Goal: Task Accomplishment & Management: Complete application form

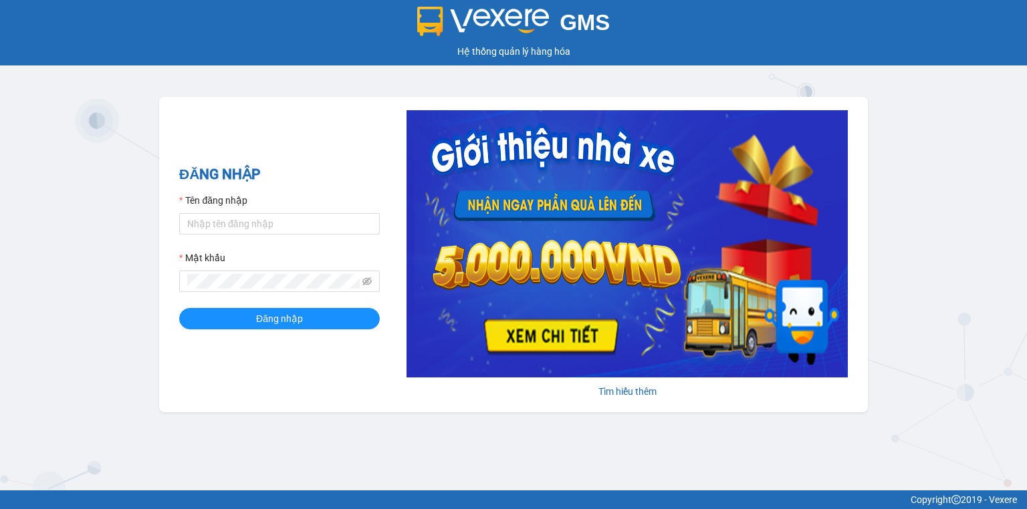
click at [100, 104] on div "GMS Hệ thống quản lý hàng hóa ĐĂNG NHẬP Tên đăng nhập Mật khẩu Đăng nhập Tìm hi…" at bounding box center [513, 245] width 1027 height 491
drag, startPoint x: 231, startPoint y: 218, endPoint x: 233, endPoint y: 225, distance: 7.0
click at [231, 218] on input "Tên đăng nhập" at bounding box center [279, 223] width 201 height 21
type input "hang.nhuquynh"
click at [179, 308] on button "Đăng nhập" at bounding box center [279, 318] width 201 height 21
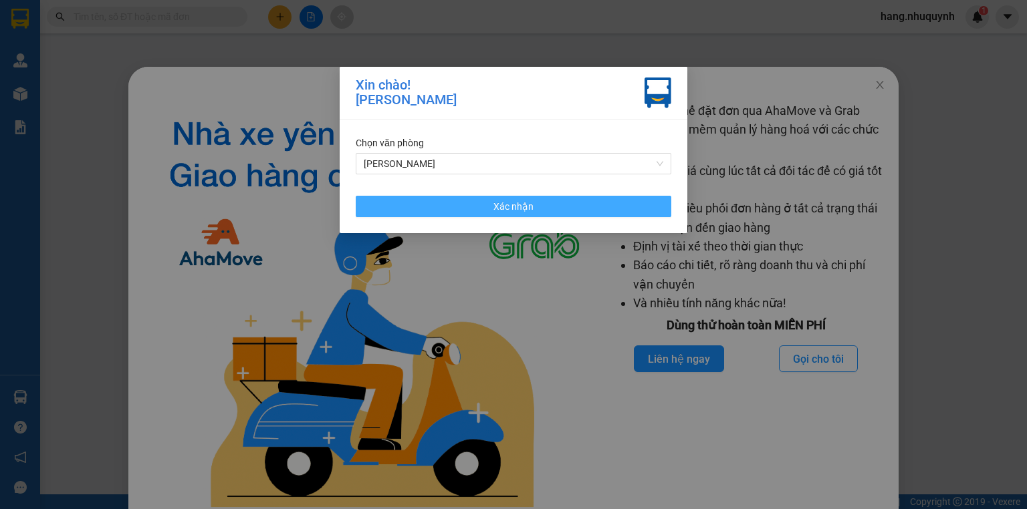
click at [476, 206] on button "Xác nhận" at bounding box center [514, 206] width 316 height 21
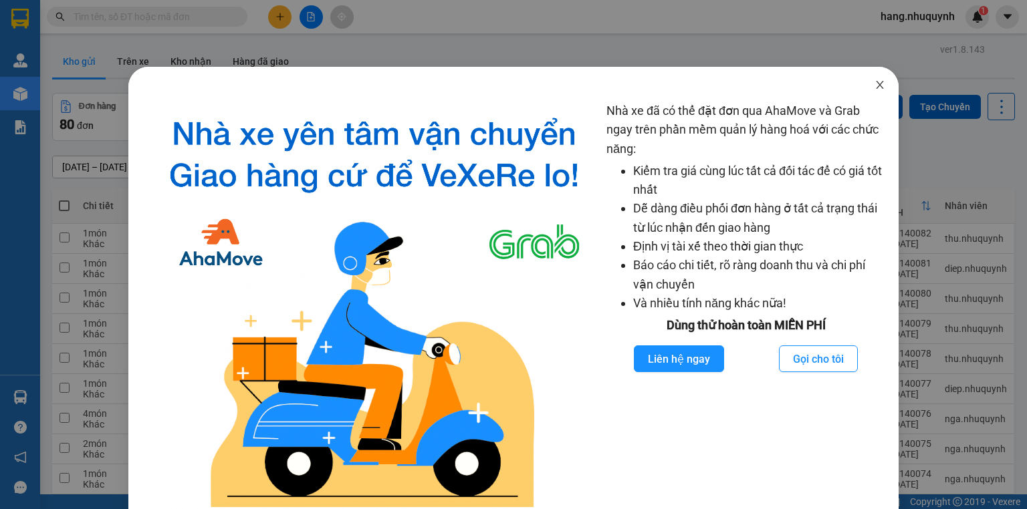
click at [875, 88] on icon "close" at bounding box center [880, 85] width 11 height 11
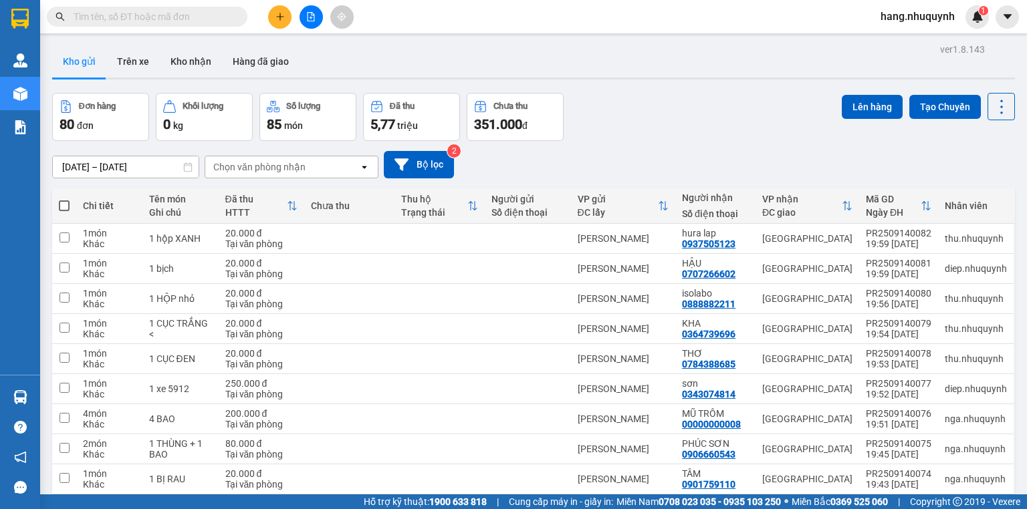
click at [286, 17] on button at bounding box center [279, 16] width 23 height 23
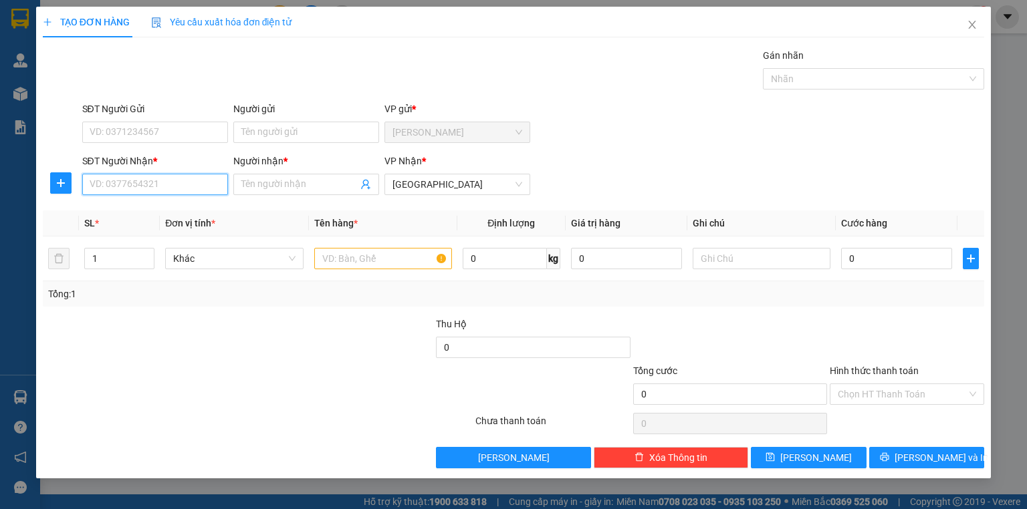
click at [146, 187] on input "SĐT Người Nhận *" at bounding box center [155, 184] width 146 height 21
type input "0000000000"
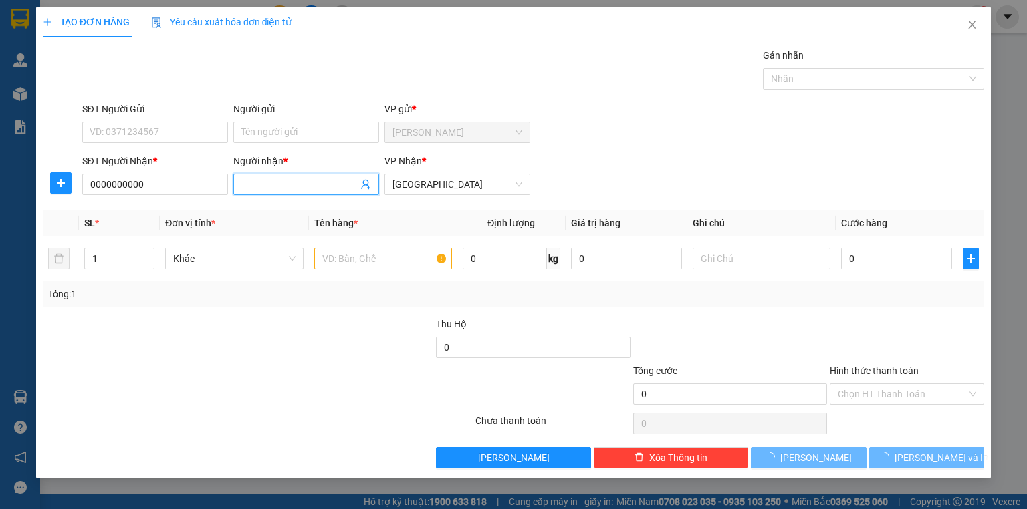
click at [291, 177] on input "Người nhận *" at bounding box center [299, 184] width 116 height 15
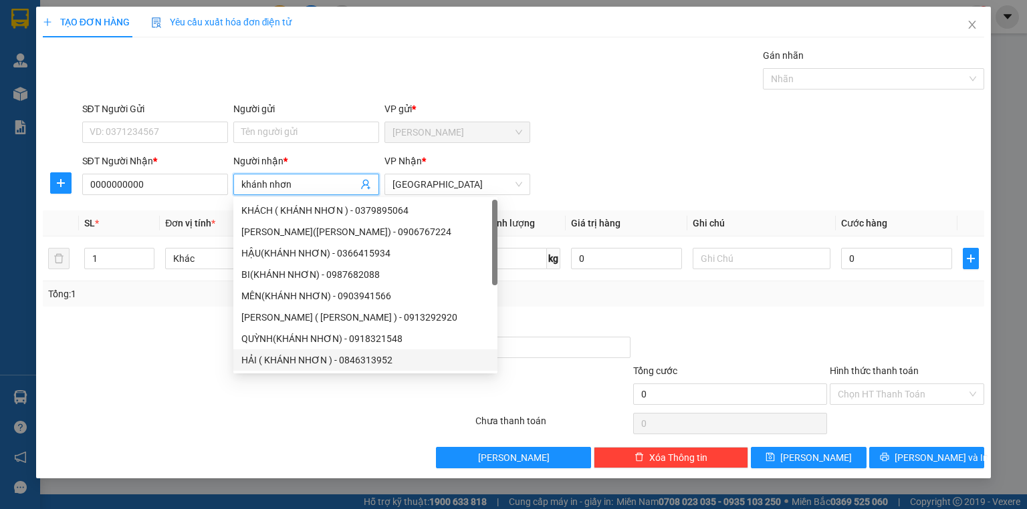
type input "khánh nhơn"
click at [333, 444] on div "Transit Pickup Surcharge Ids Transit Deliver Surcharge Ids Transit Deliver Surc…" at bounding box center [513, 258] width 941 height 421
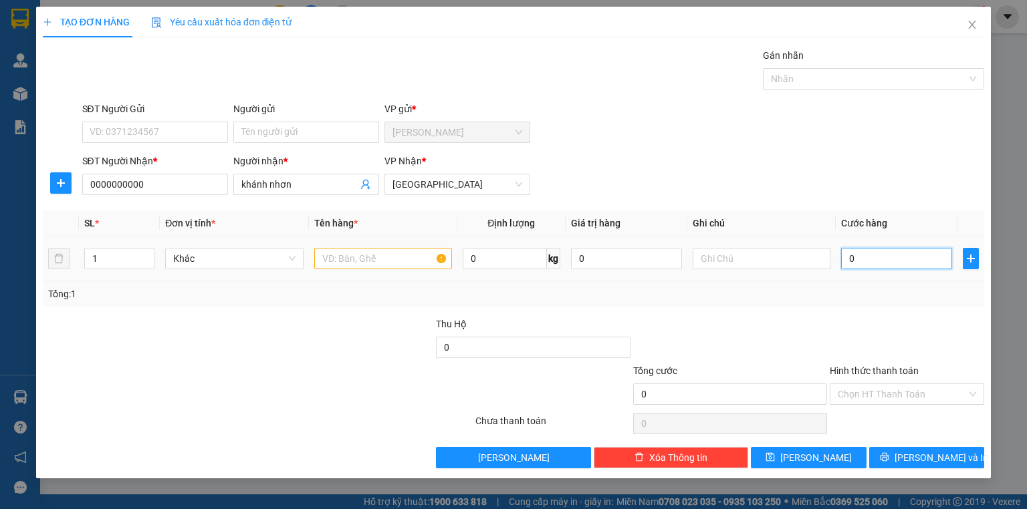
click at [890, 265] on input "0" at bounding box center [896, 258] width 111 height 21
type input "1"
type input "10"
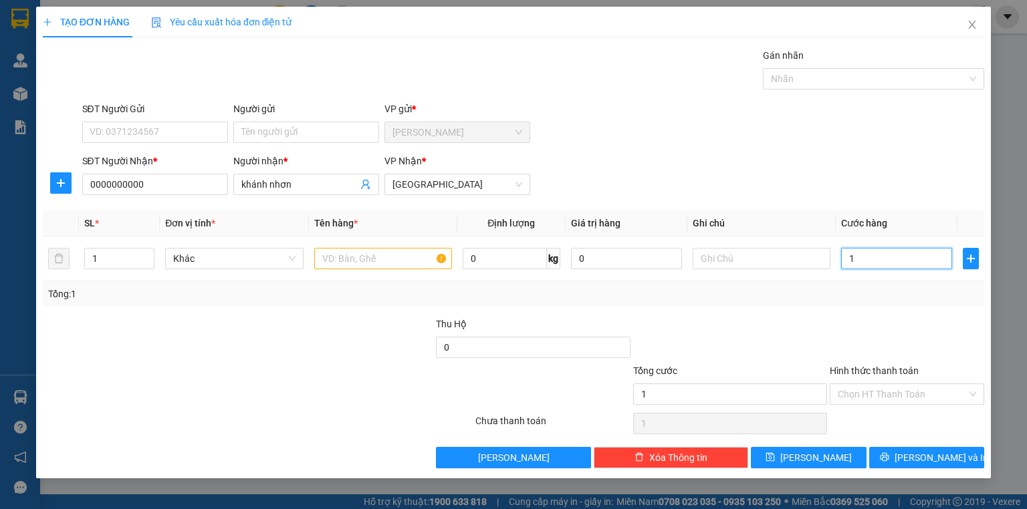
type input "10"
type input "100"
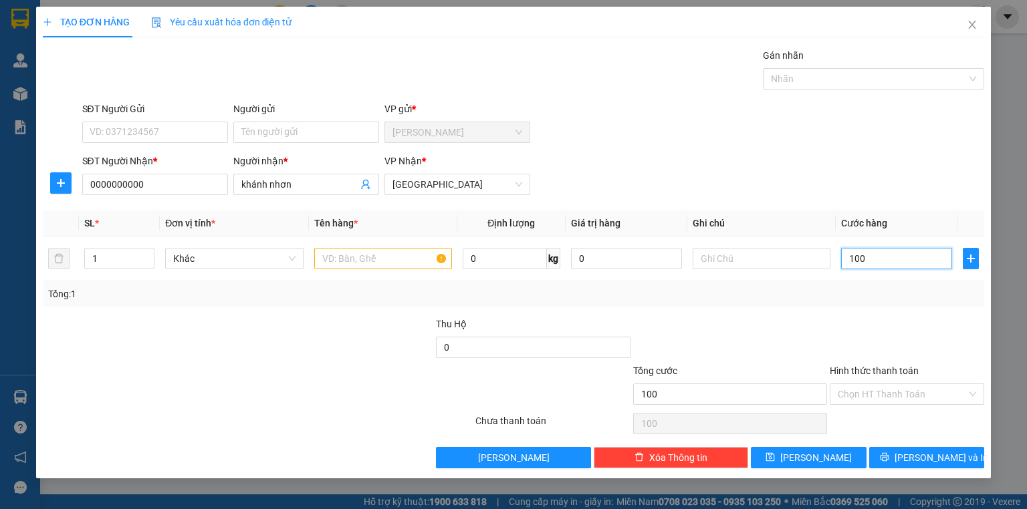
type input "1.000"
type input "10.000"
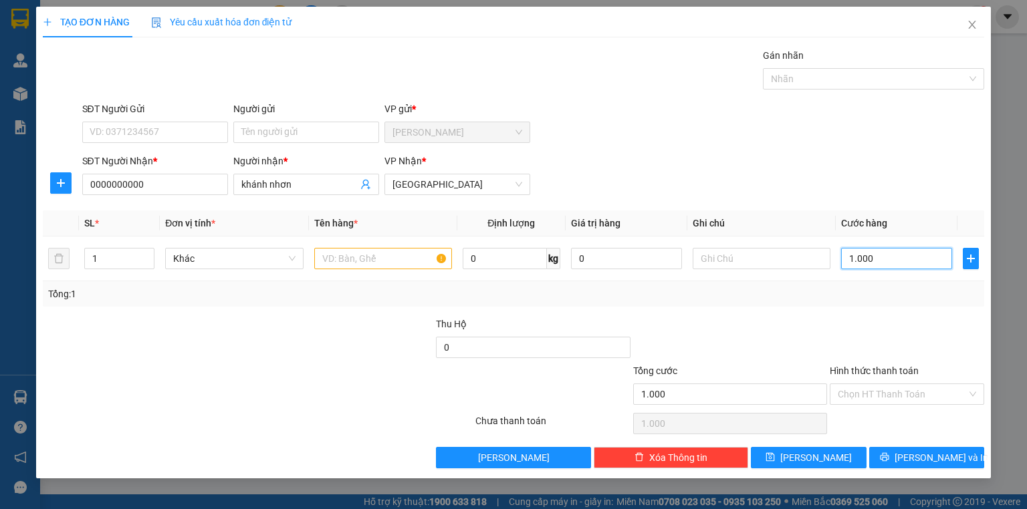
type input "10.000"
type input "100.000"
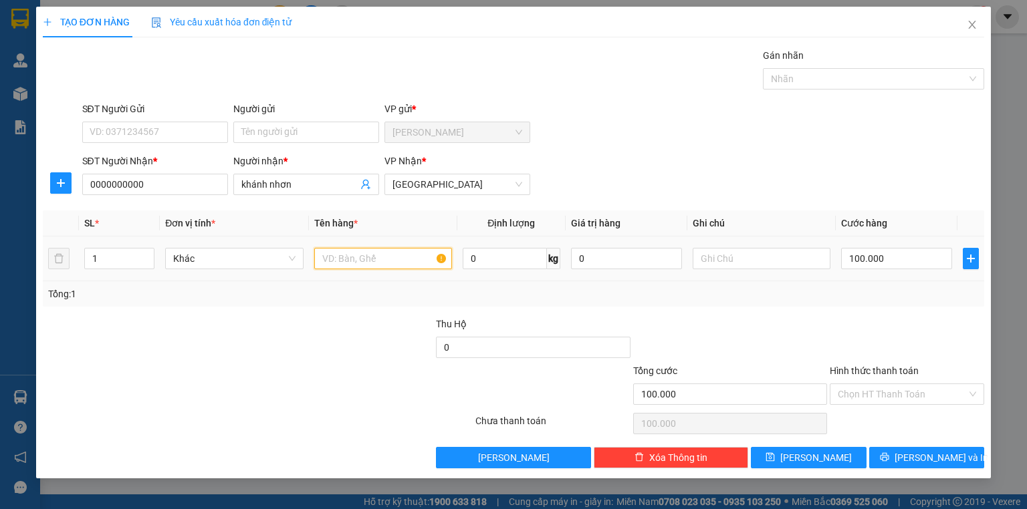
click at [399, 253] on input "text" at bounding box center [383, 258] width 138 height 21
click at [273, 265] on tr "1 Khác 10 0 kg 0 100.000" at bounding box center [513, 259] width 941 height 45
type input "hàng"
click at [164, 190] on input "0000000000" at bounding box center [155, 184] width 146 height 21
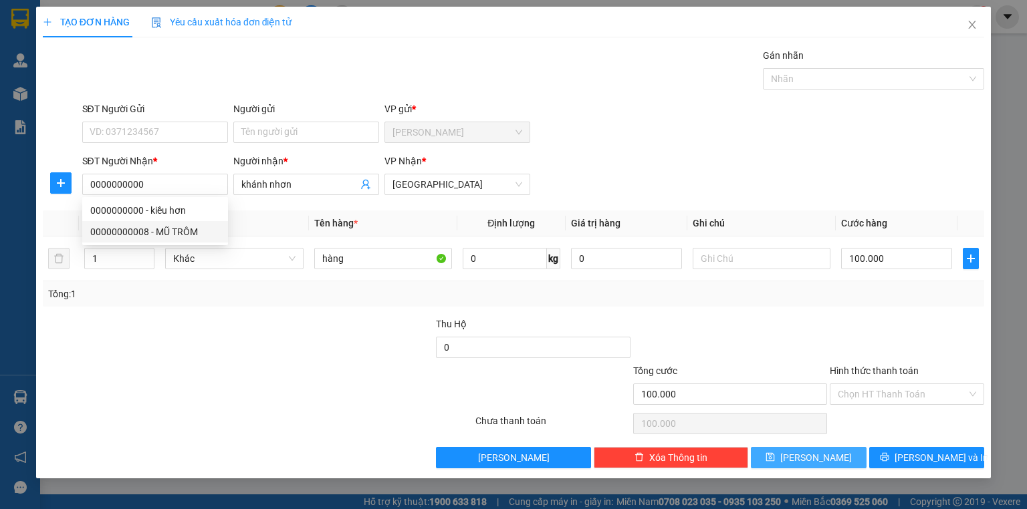
click at [828, 454] on button "[PERSON_NAME]" at bounding box center [809, 457] width 116 height 21
type input "0"
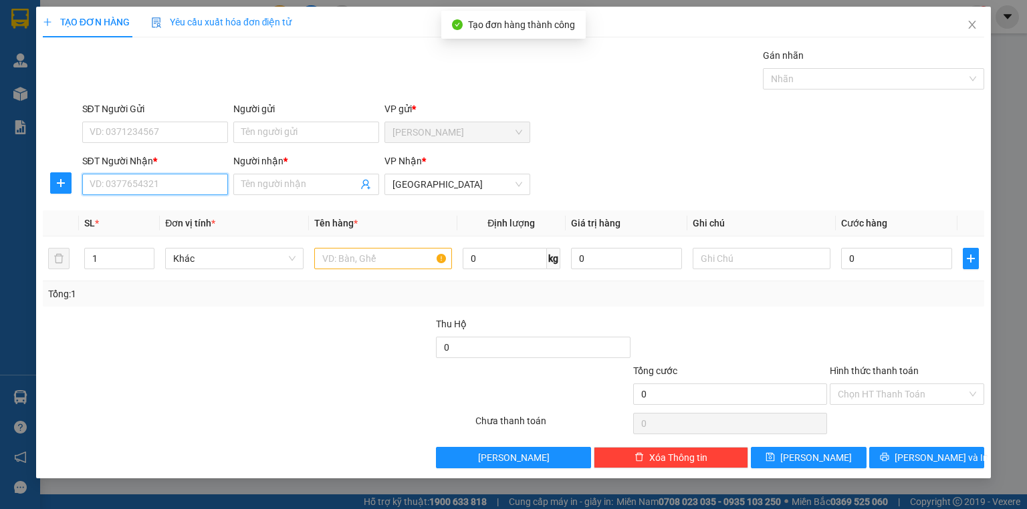
click at [154, 183] on input "SĐT Người Nhận *" at bounding box center [155, 184] width 146 height 21
paste input "0000000000"
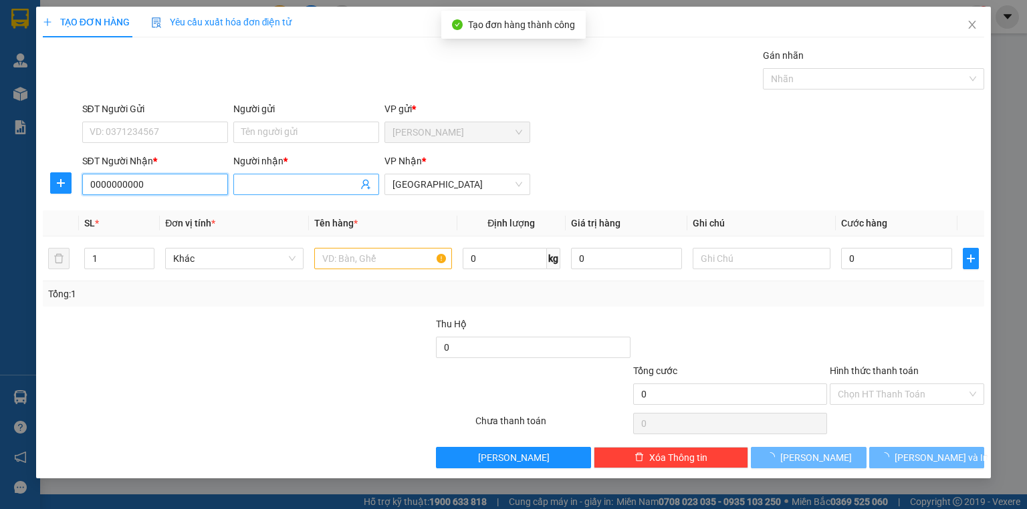
type input "0000000000"
click at [301, 183] on input "Người nhận *" at bounding box center [299, 184] width 116 height 15
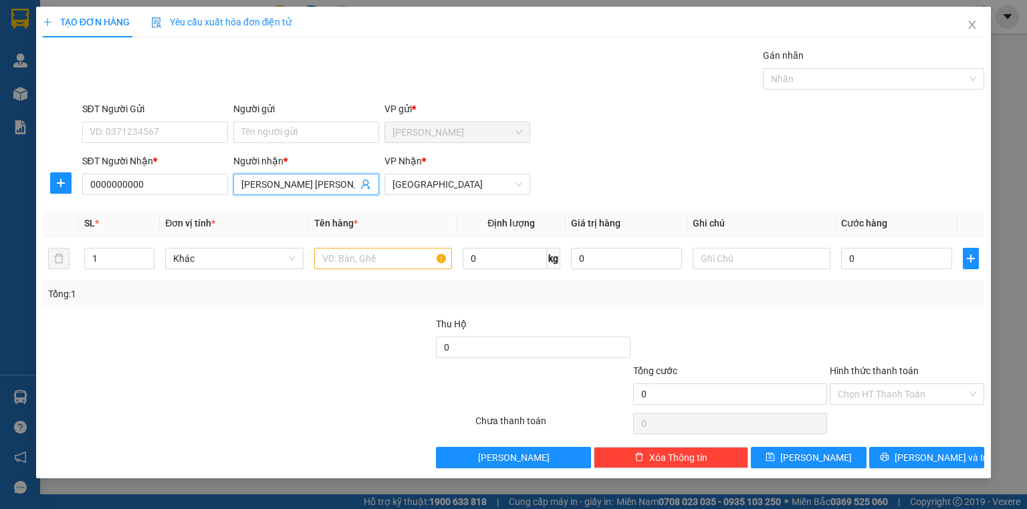
click at [254, 186] on input "[PERSON_NAME] [PERSON_NAME]" at bounding box center [299, 184] width 116 height 15
type input "nhung mỹ tân"
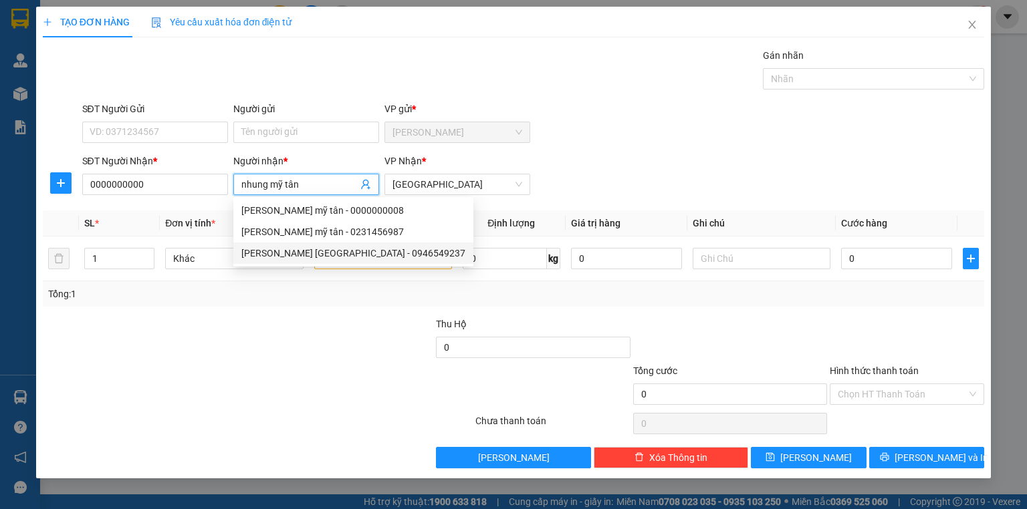
click at [338, 257] on div "[PERSON_NAME] [GEOGRAPHIC_DATA] - 0946549237" at bounding box center [353, 253] width 224 height 15
type input "0946549237"
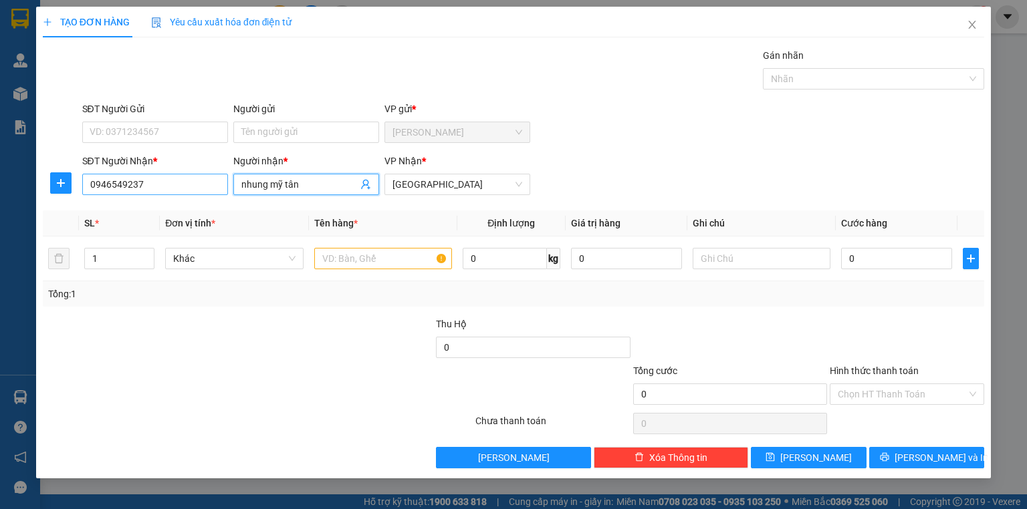
type input "nhung mỹ tân"
drag, startPoint x: 158, startPoint y: 183, endPoint x: 23, endPoint y: 189, distance: 135.2
click at [34, 189] on div "TẠO ĐƠN HÀNG Yêu cầu xuất [PERSON_NAME] điện tử Transit Pickup Surcharge Ids Tr…" at bounding box center [513, 254] width 1027 height 509
paste input "000000000"
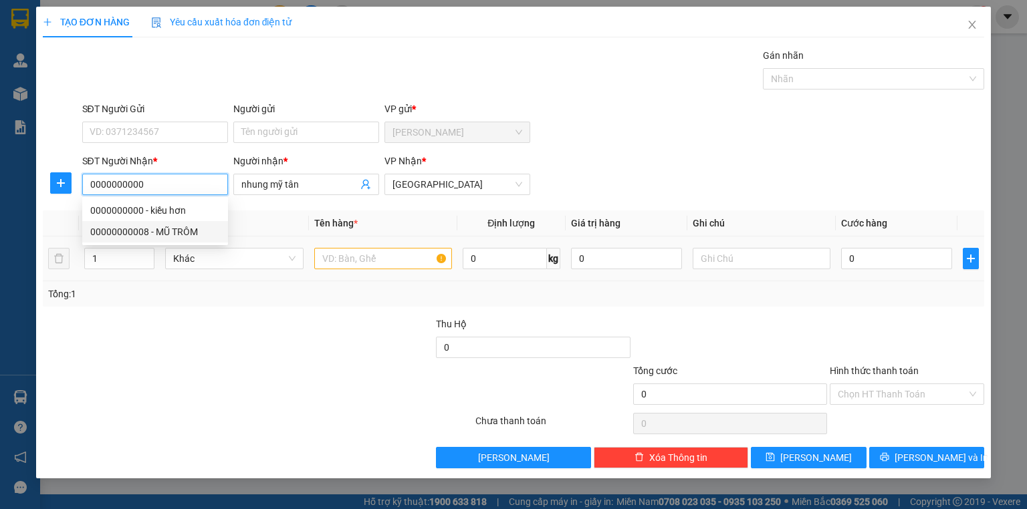
type input "0000000000"
click at [371, 261] on input "text" at bounding box center [383, 258] width 138 height 21
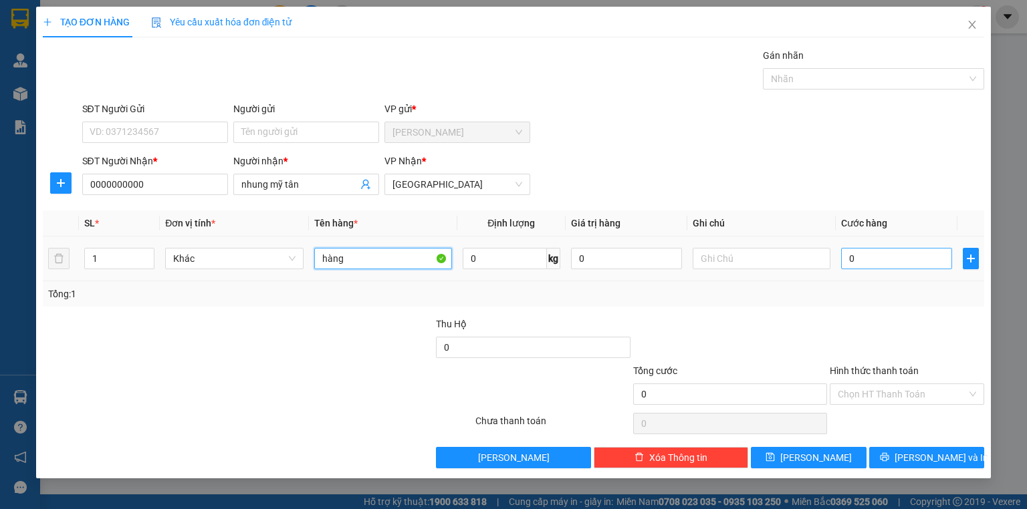
type input "hàng"
click at [900, 258] on input "0" at bounding box center [896, 258] width 111 height 21
type input "1"
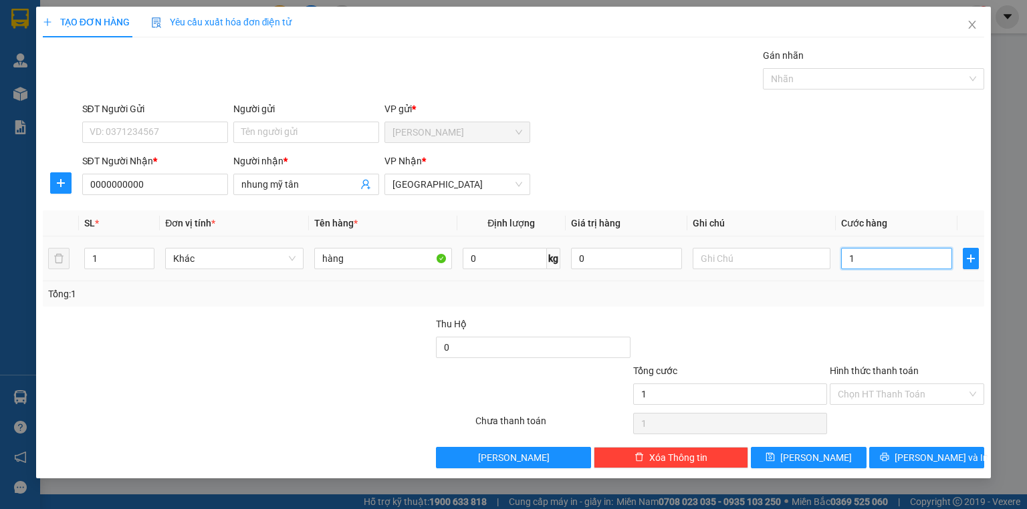
type input "10"
type input "100"
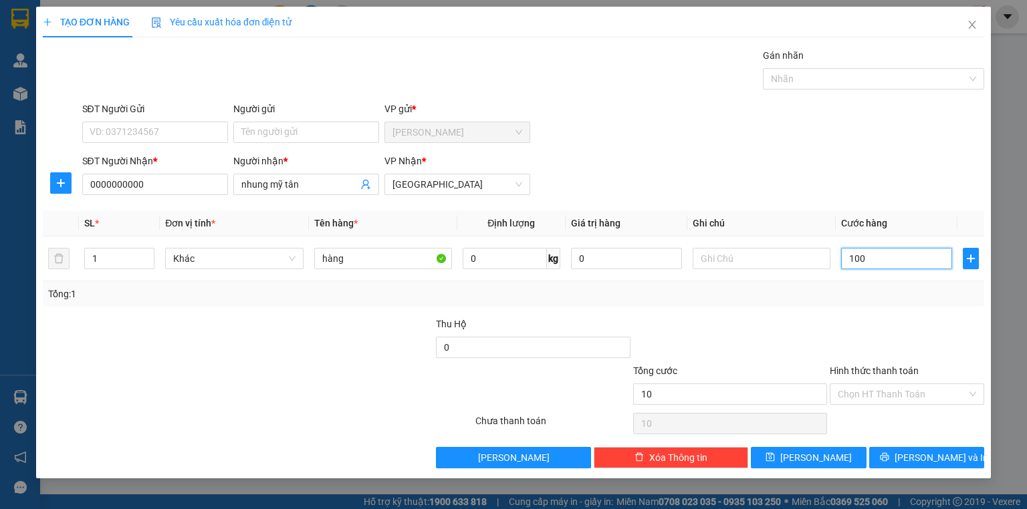
type input "100"
type input "1.000"
type input "10.000"
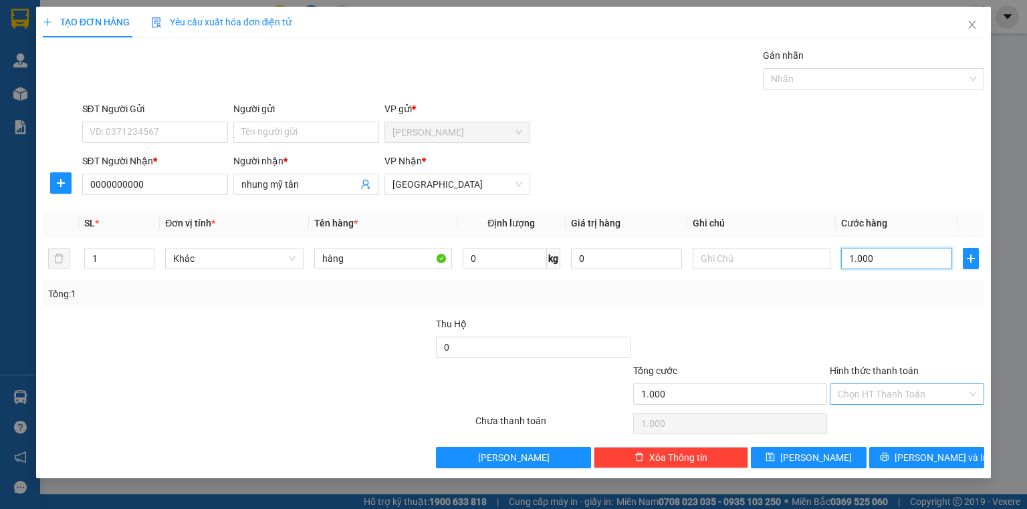
type input "10.000"
type input "100.000"
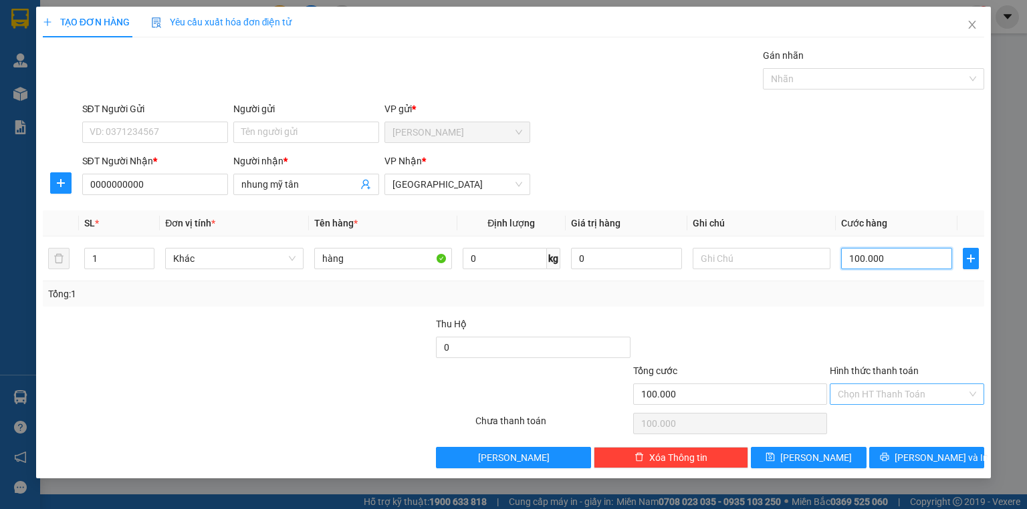
type input "100.000"
click at [890, 393] on input "Hình thức thanh toán" at bounding box center [902, 394] width 129 height 20
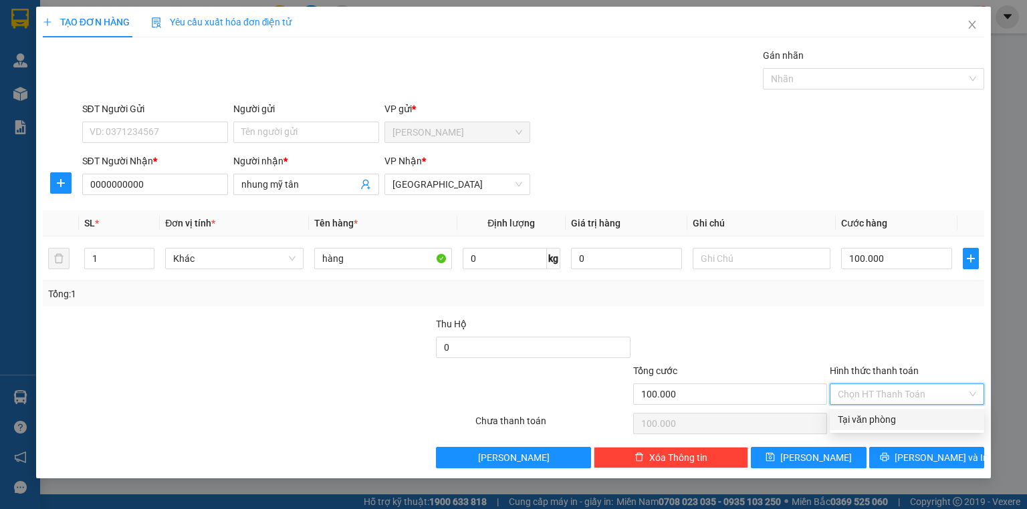
click at [877, 423] on div "Tại văn phòng" at bounding box center [907, 420] width 138 height 15
type input "0"
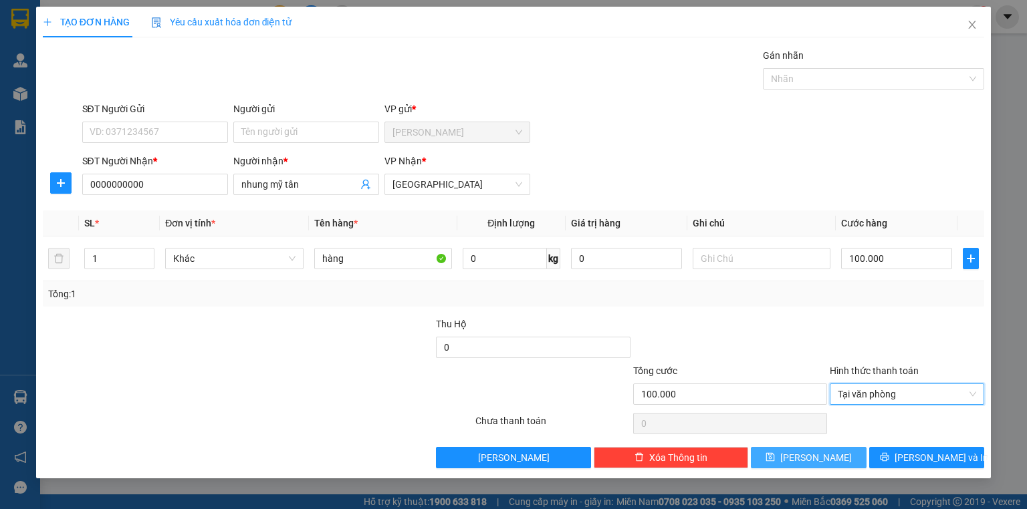
click at [838, 457] on button "[PERSON_NAME]" at bounding box center [809, 457] width 116 height 21
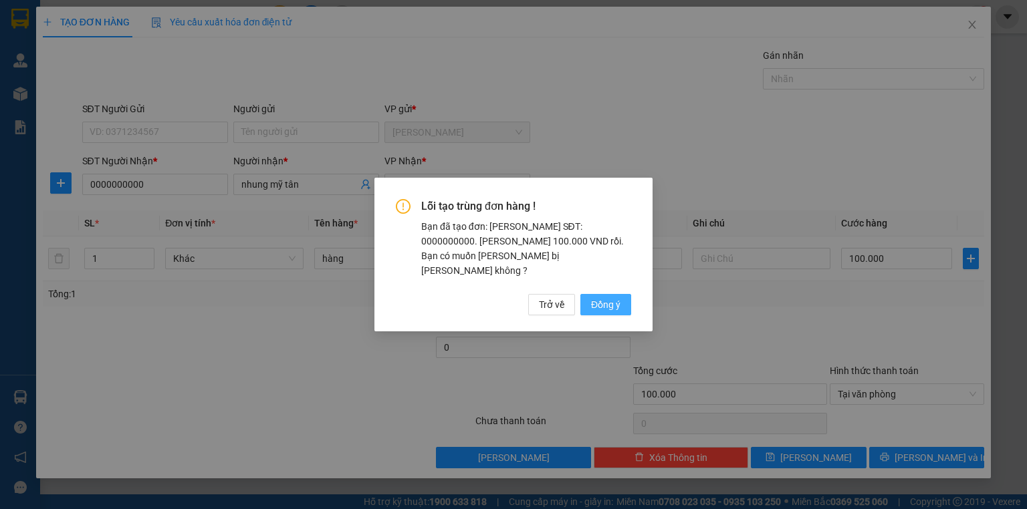
click at [607, 300] on span "Đồng ý" at bounding box center [605, 305] width 29 height 15
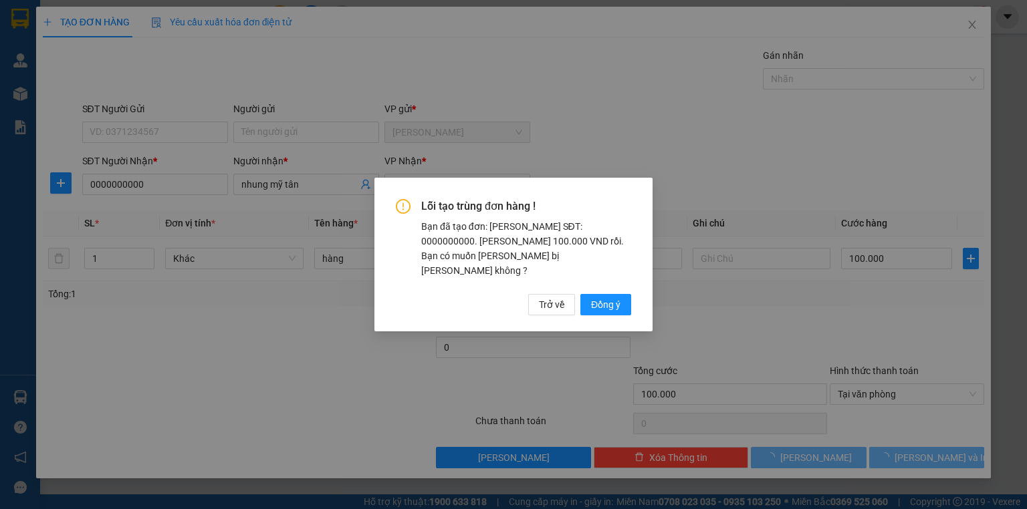
type input "0"
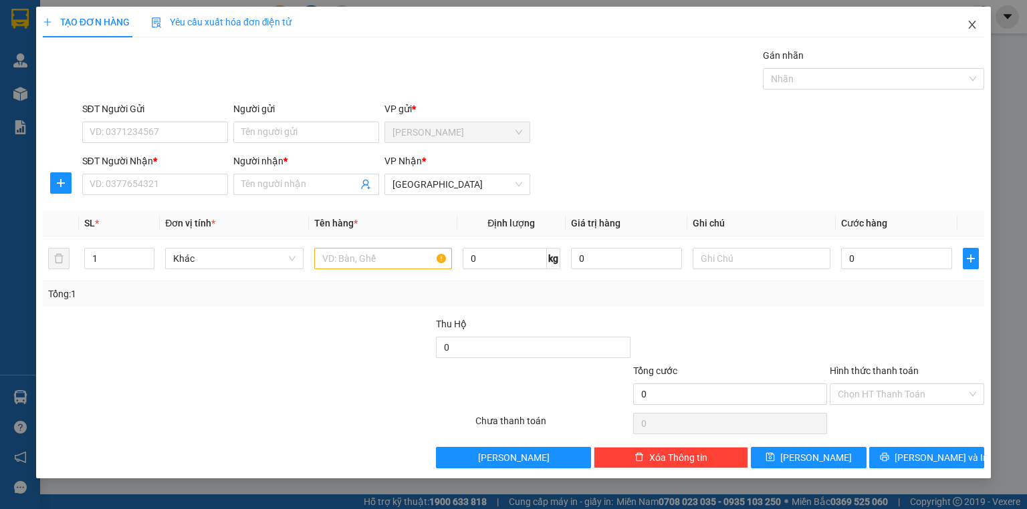
click at [973, 27] on icon "close" at bounding box center [972, 25] width 7 height 8
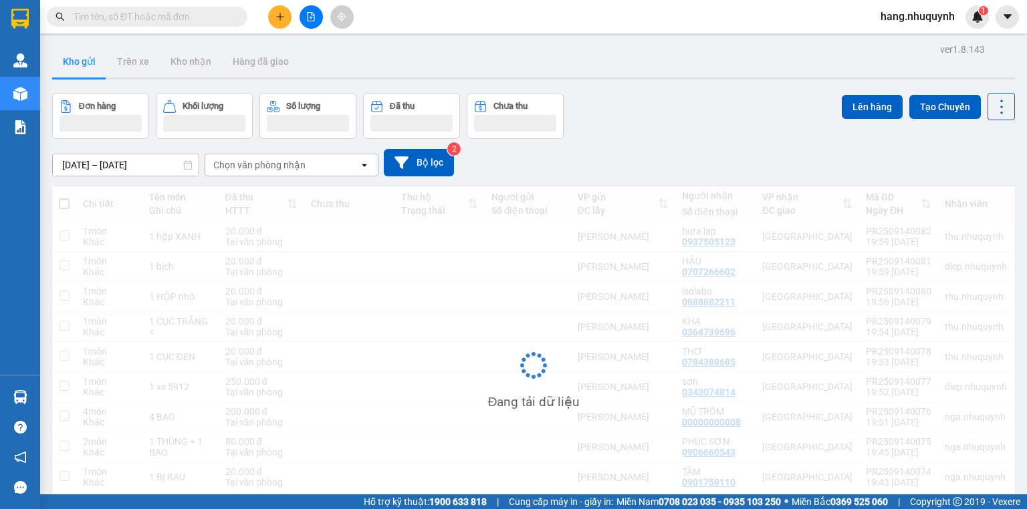
click at [164, 15] on input "text" at bounding box center [153, 16] width 158 height 15
paste input "0925871209"
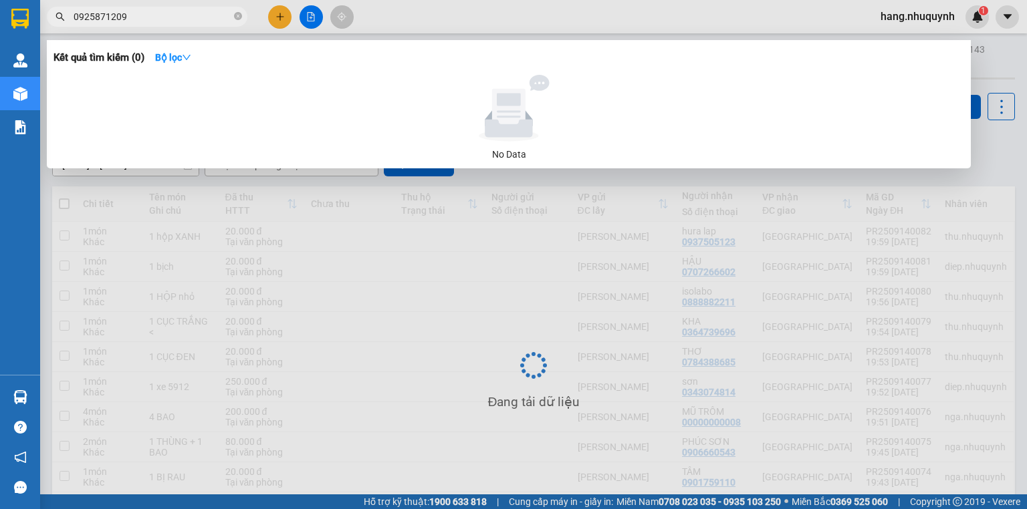
click at [157, 16] on input "0925871209" at bounding box center [153, 16] width 158 height 15
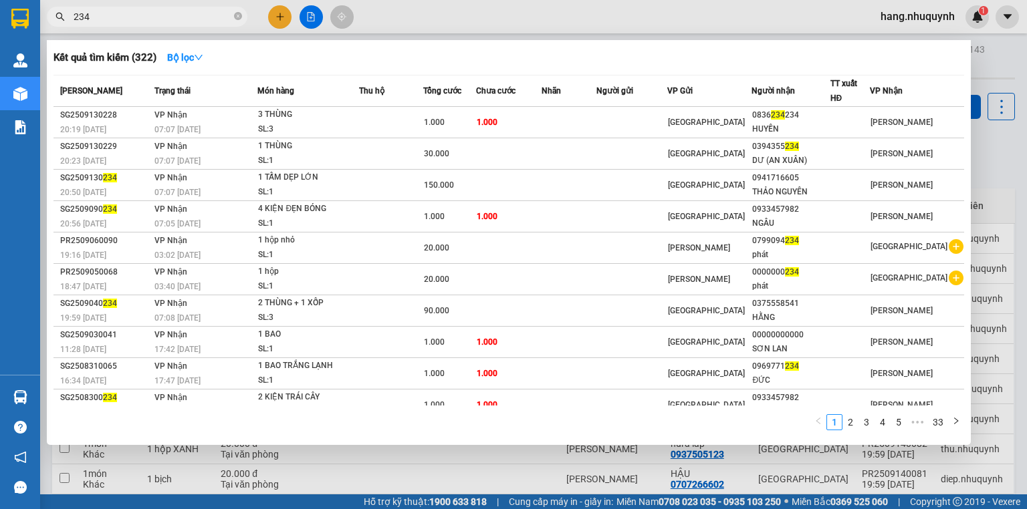
type input "234"
